Goal: Navigation & Orientation: Find specific page/section

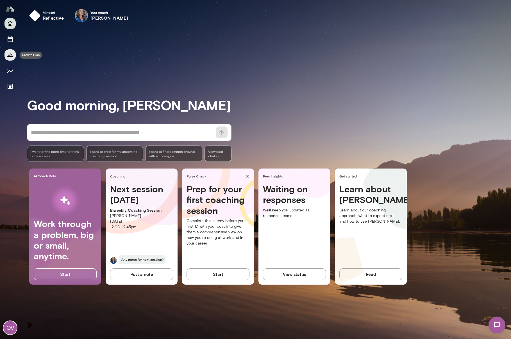
click at [11, 56] on icon "Growth Plan" at bounding box center [10, 55] width 7 height 7
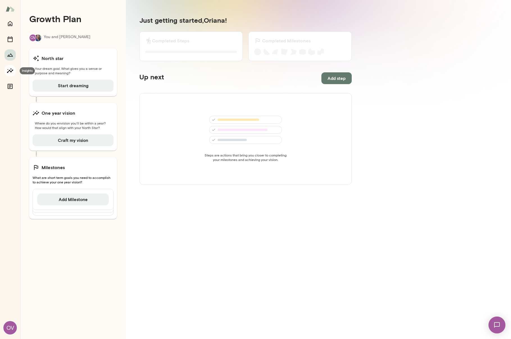
click at [9, 66] on button "Insights" at bounding box center [9, 70] width 11 height 11
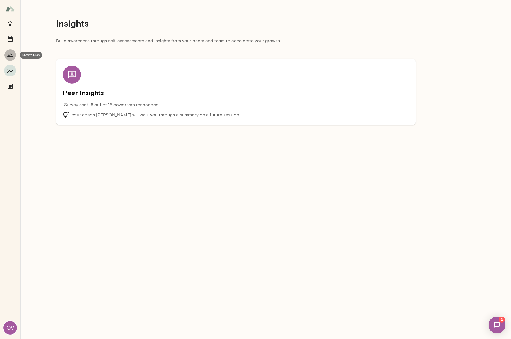
drag, startPoint x: 14, startPoint y: 54, endPoint x: 16, endPoint y: 60, distance: 6.4
click at [13, 54] on button "Growth Plan" at bounding box center [9, 54] width 11 height 11
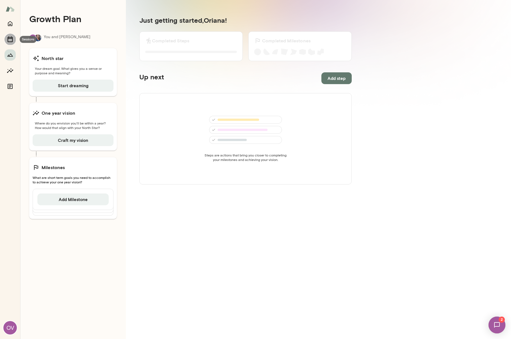
click at [11, 38] on icon "Sessions" at bounding box center [10, 39] width 5 height 6
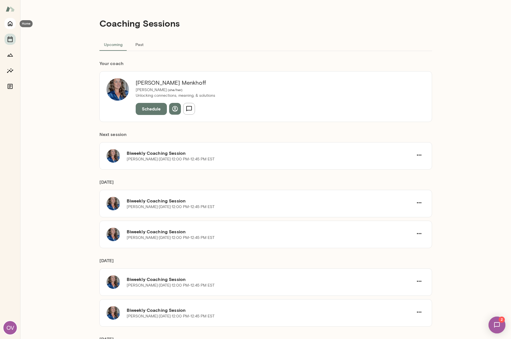
click at [9, 24] on icon "Home" at bounding box center [10, 23] width 7 height 7
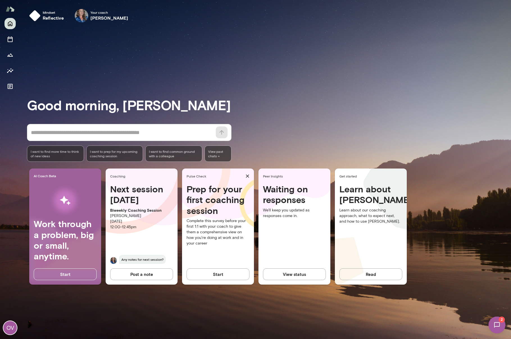
drag, startPoint x: 140, startPoint y: 118, endPoint x: 141, endPoint y: 126, distance: 7.6
click at [140, 119] on div "Good morning, Oriana * ​ ​ I want to find more time to think of new ideas I wan…" at bounding box center [269, 183] width 484 height 299
click at [143, 136] on textarea at bounding box center [121, 133] width 181 height 8
click at [139, 130] on textarea at bounding box center [121, 133] width 181 height 8
